Goal: Navigation & Orientation: Go to known website

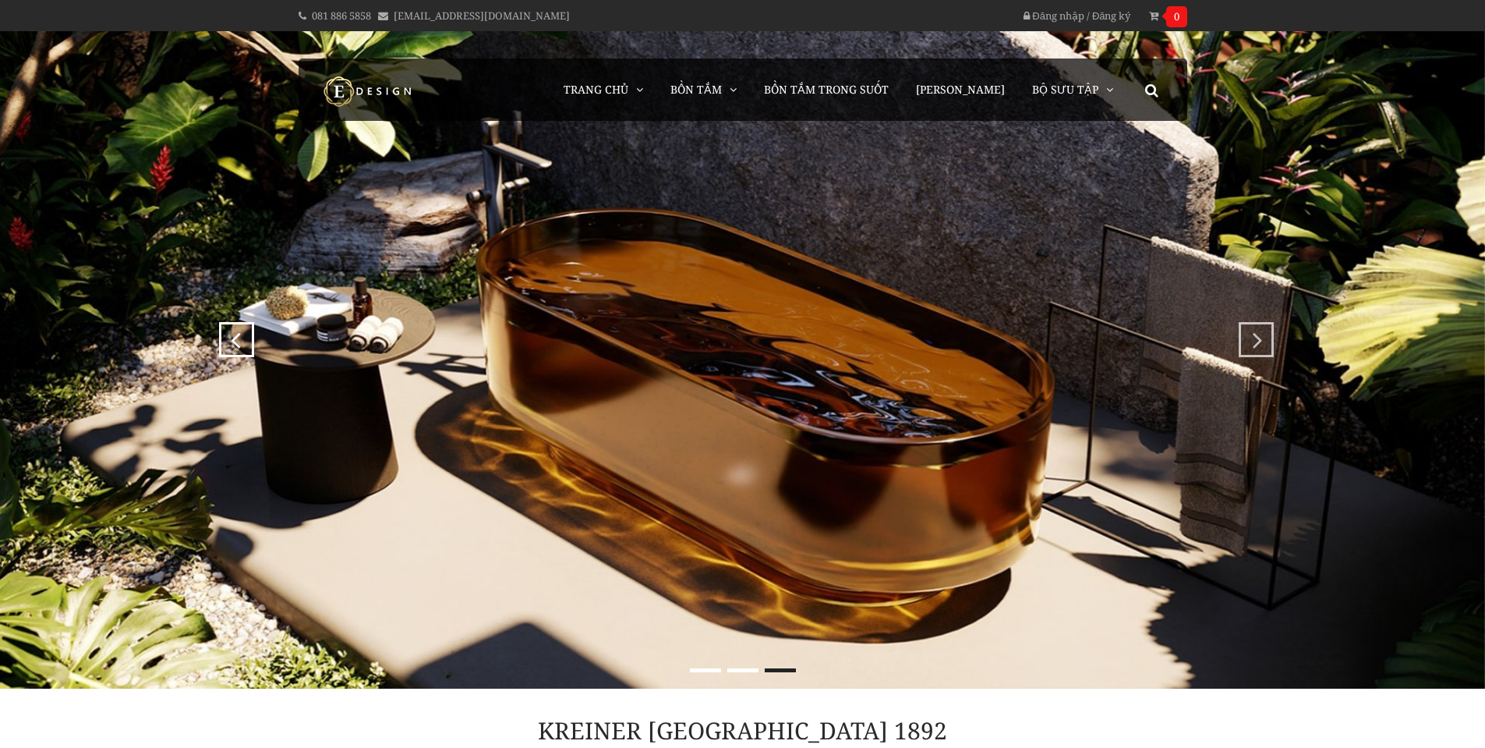
click at [674, 303] on img at bounding box center [742, 359] width 1485 height 657
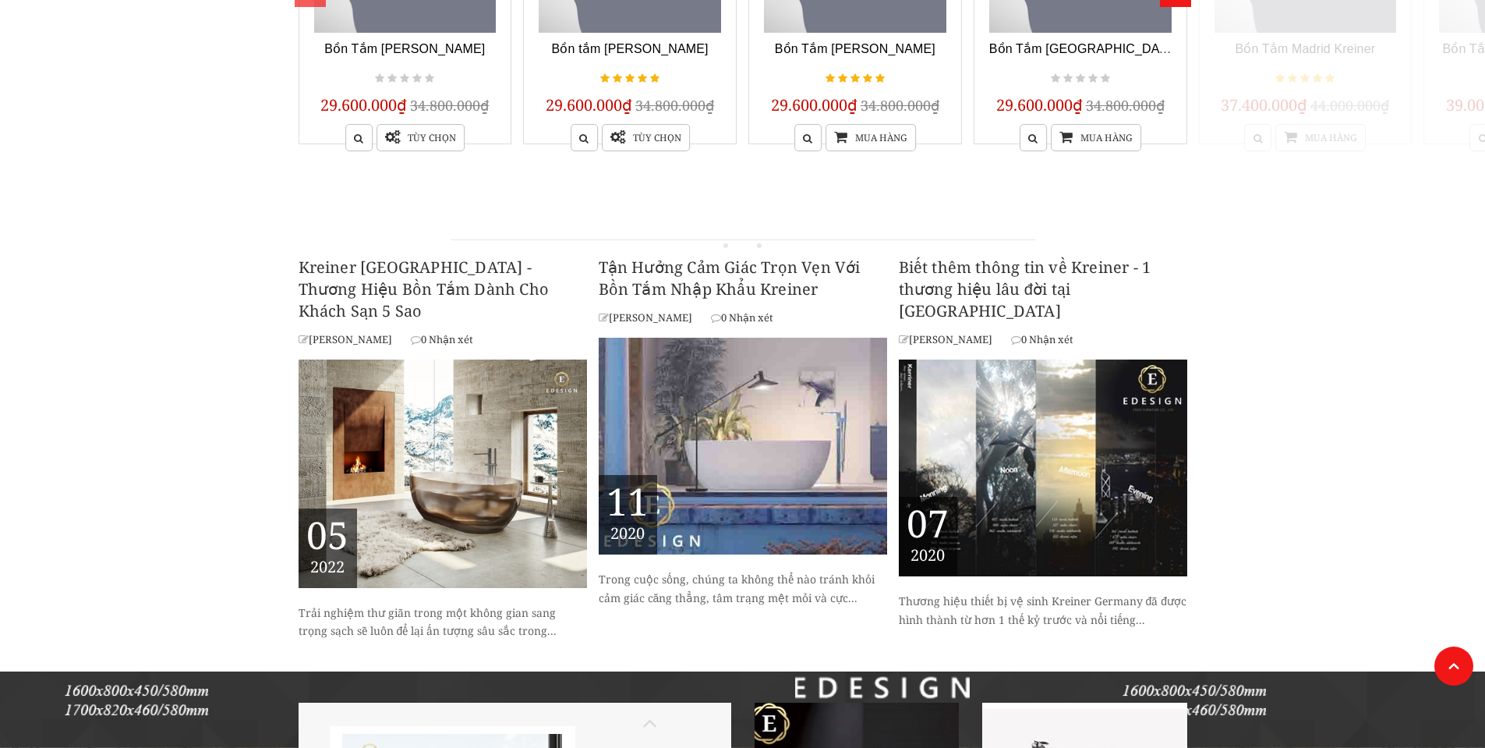
scroll to position [1100, 0]
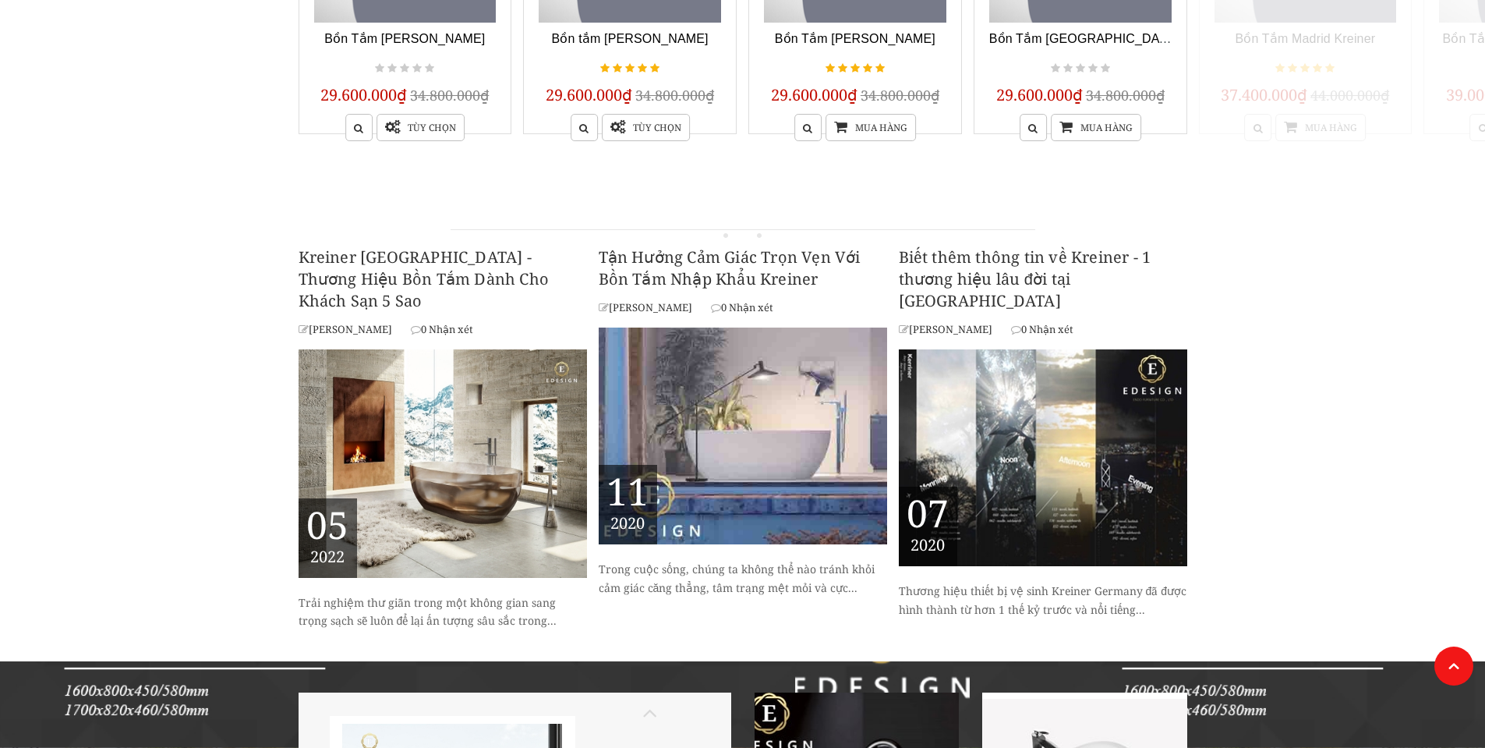
click at [593, 381] on div "Kreiner Germany - Thương Hiệu Bồn Tắm Dành Cho Khách Sạn 5 Sao TRẦN TUẤN ANH 0 …" at bounding box center [749, 431] width 900 height 400
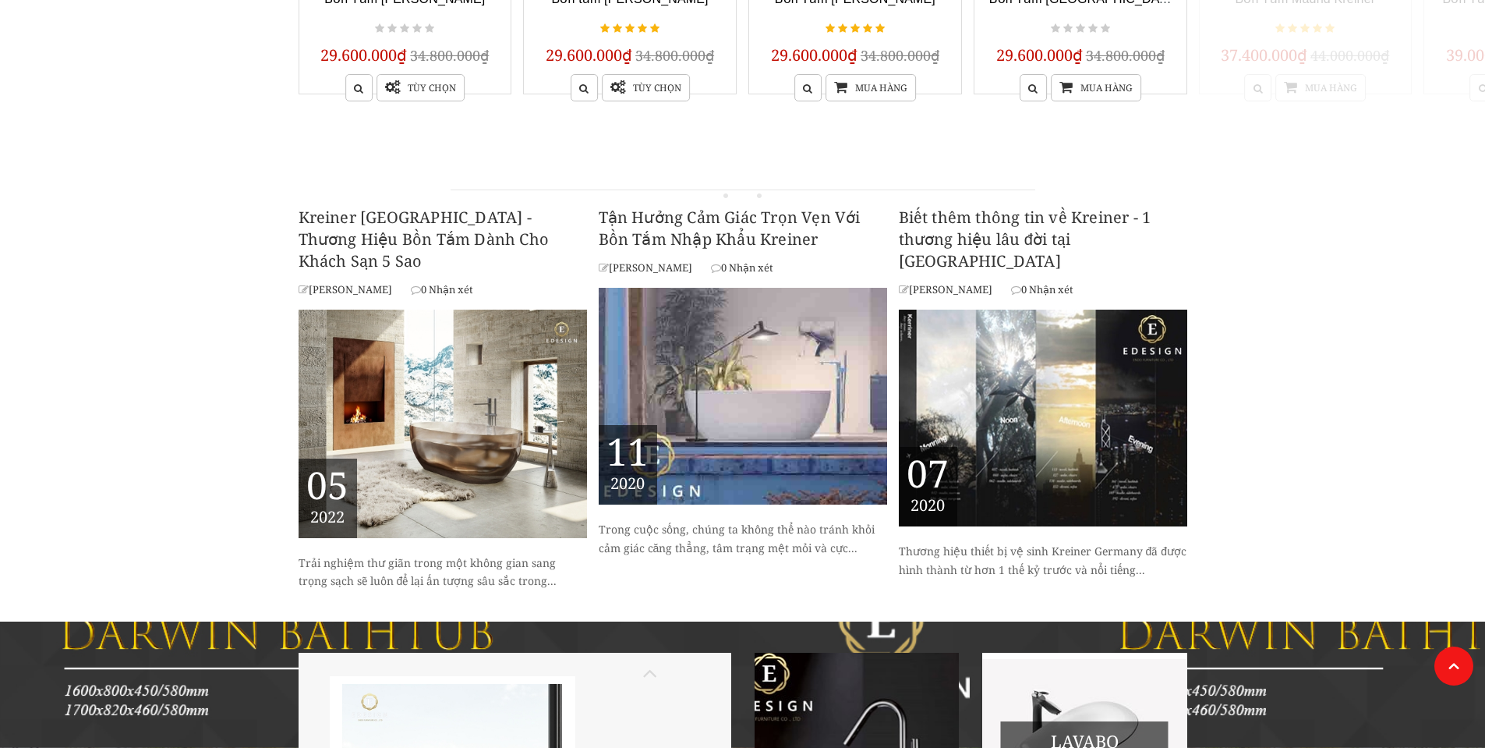
scroll to position [1033, 0]
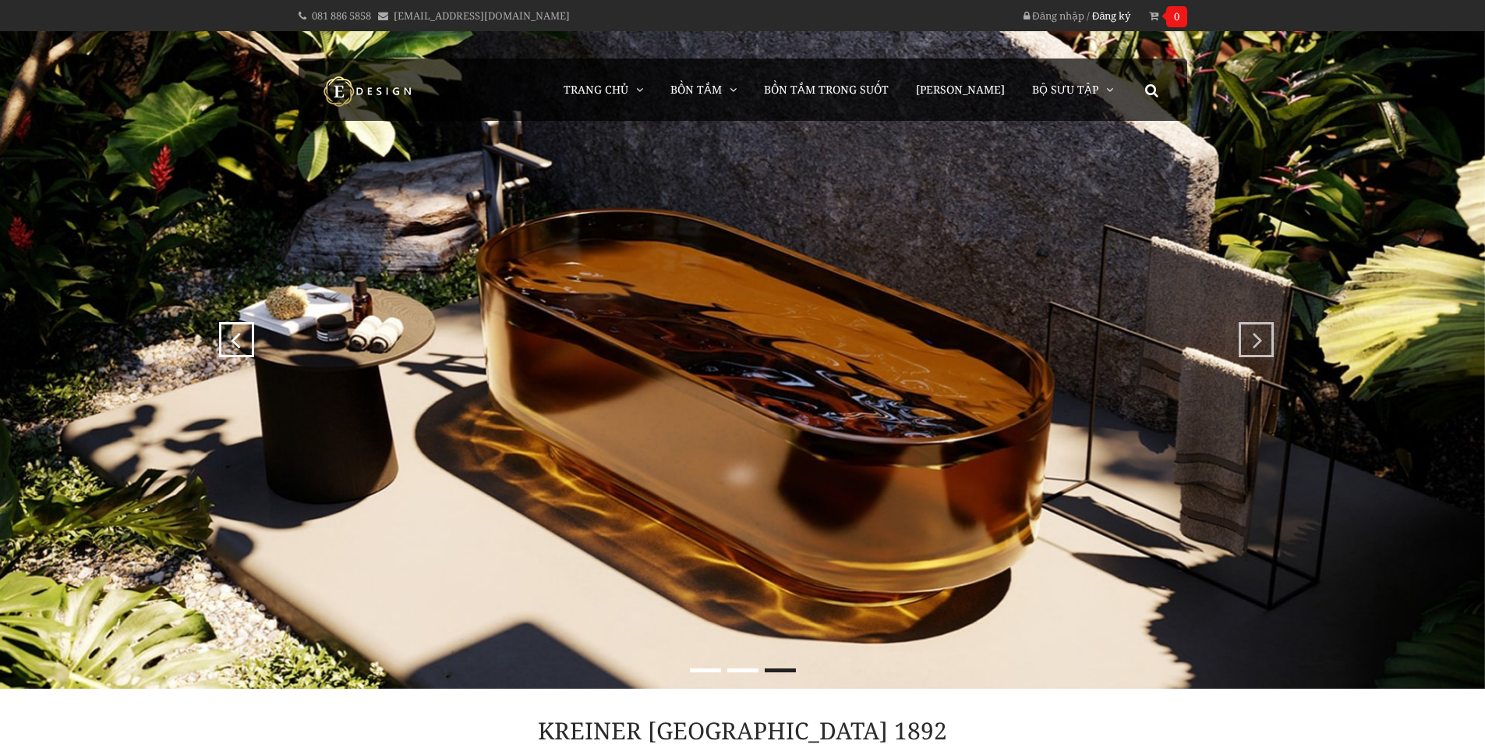
click at [1109, 20] on link "Đăng ký" at bounding box center [1111, 15] width 39 height 31
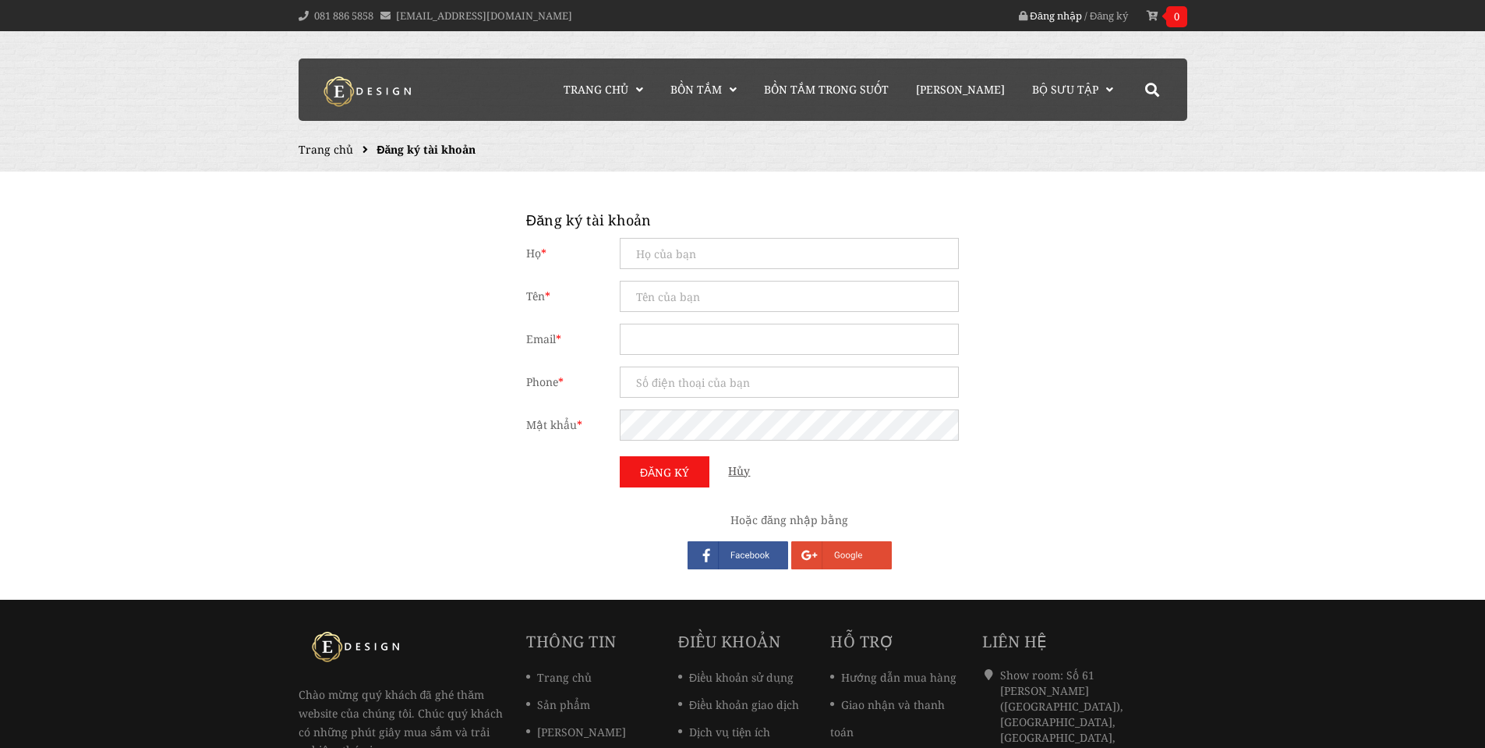
click at [1052, 20] on link "Đăng nhập" at bounding box center [1056, 15] width 52 height 31
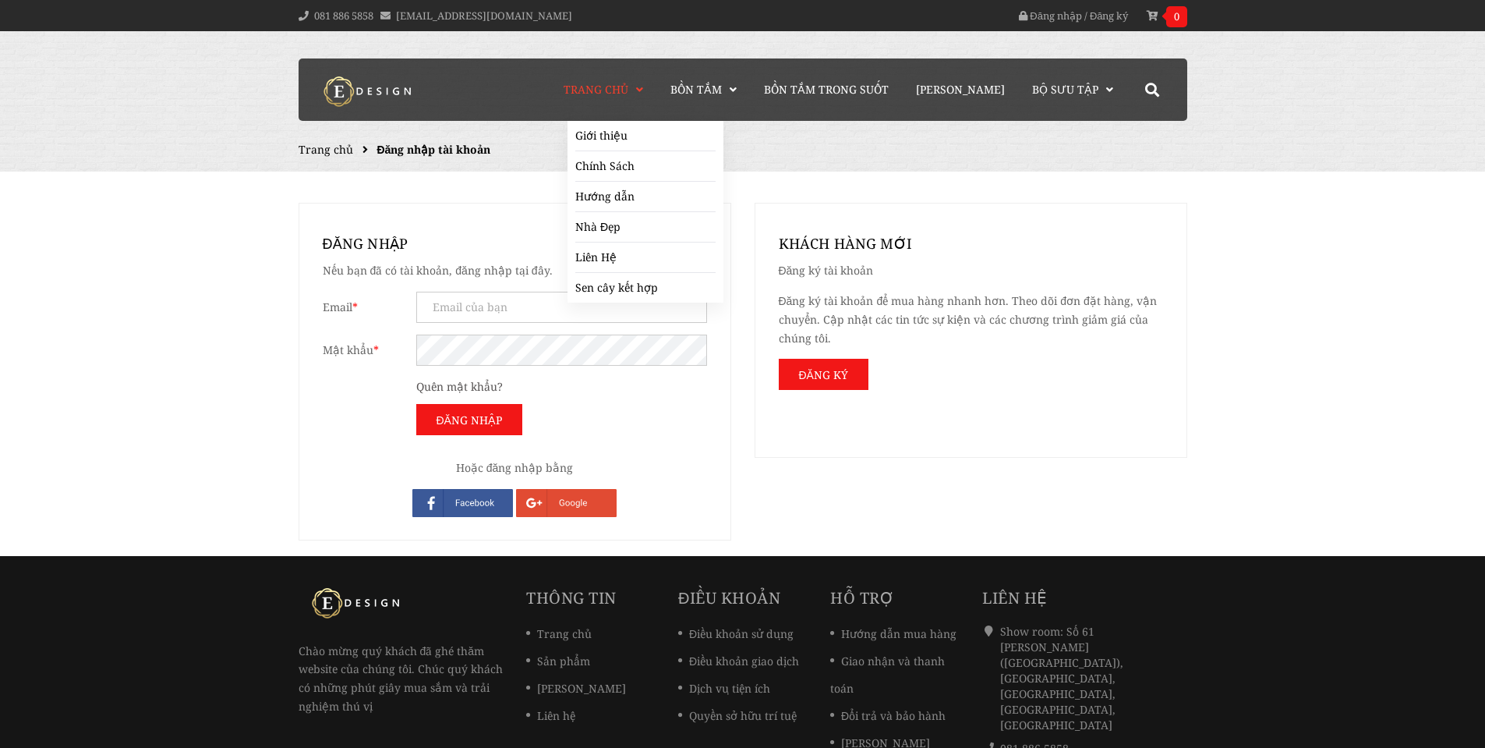
click at [613, 95] on span "Trang chủ" at bounding box center [596, 89] width 65 height 15
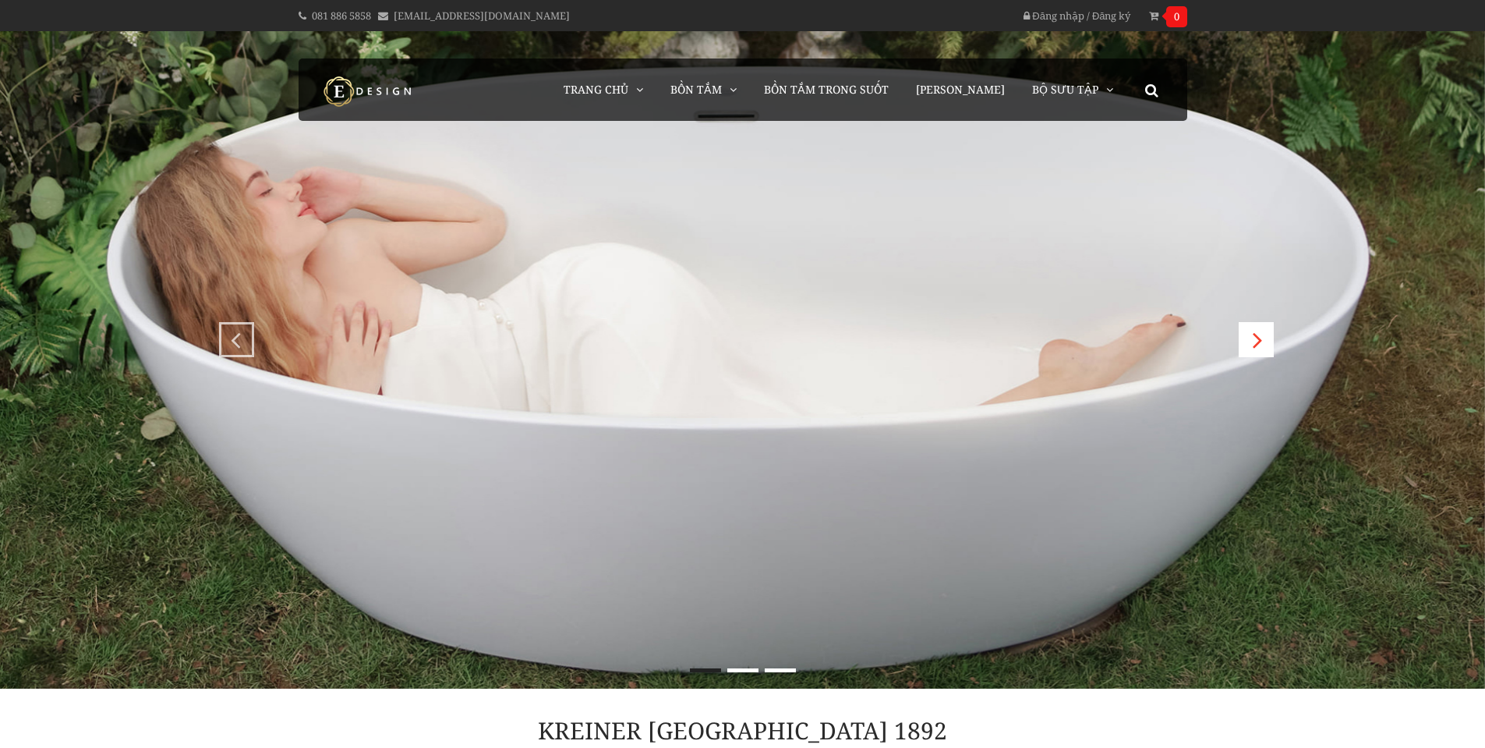
click at [1255, 336] on div "next" at bounding box center [1252, 331] width 19 height 19
